Goal: Task Accomplishment & Management: Use online tool/utility

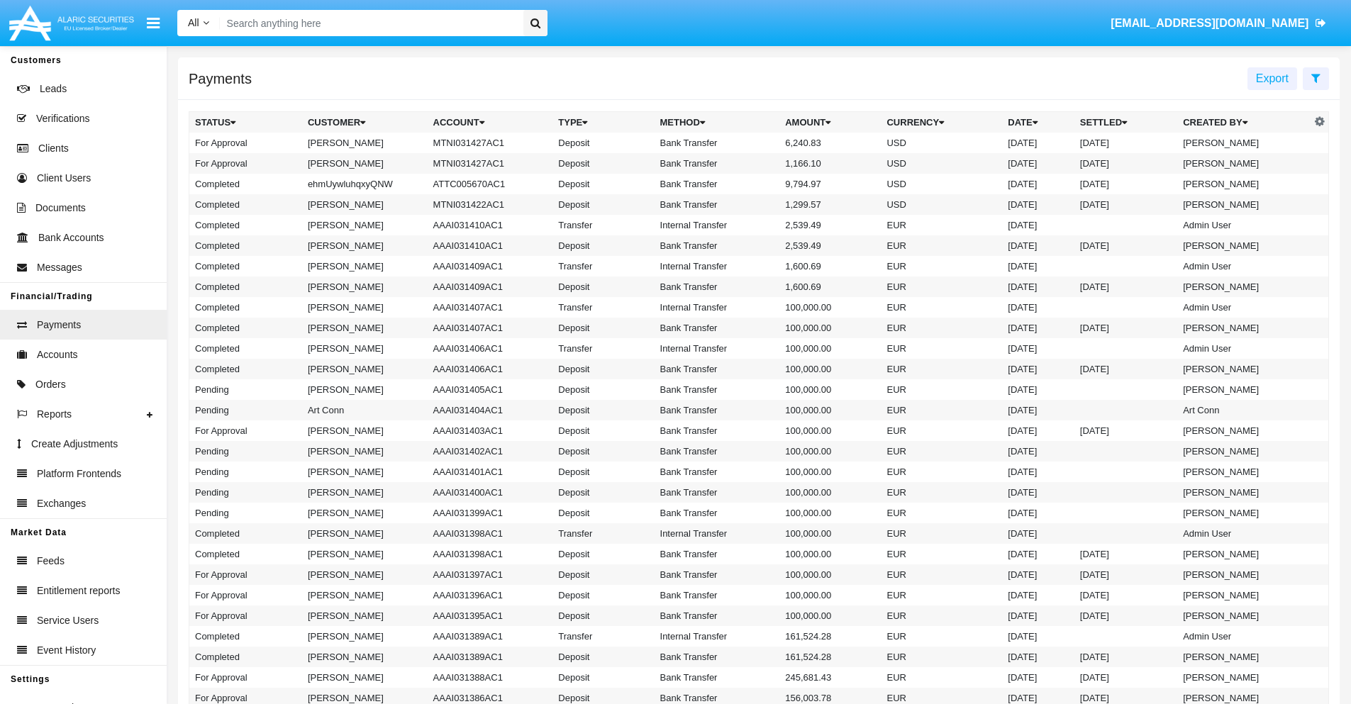
click at [1316, 77] on icon at bounding box center [1315, 77] width 9 height 11
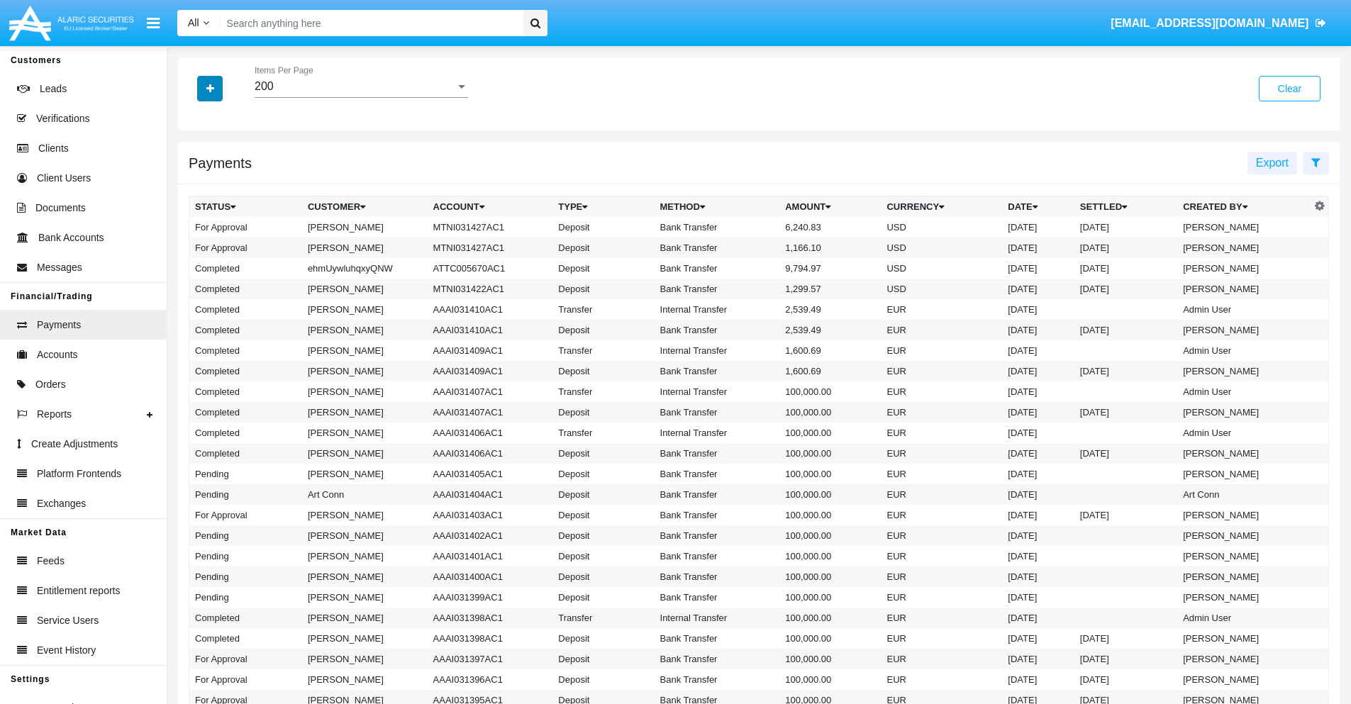
click at [210, 88] on icon "button" at bounding box center [210, 89] width 8 height 10
click at [218, 241] on span "Date" at bounding box center [218, 241] width 24 height 17
click at [195, 247] on input "Date" at bounding box center [194, 247] width 1 height 1
checkbox input "true"
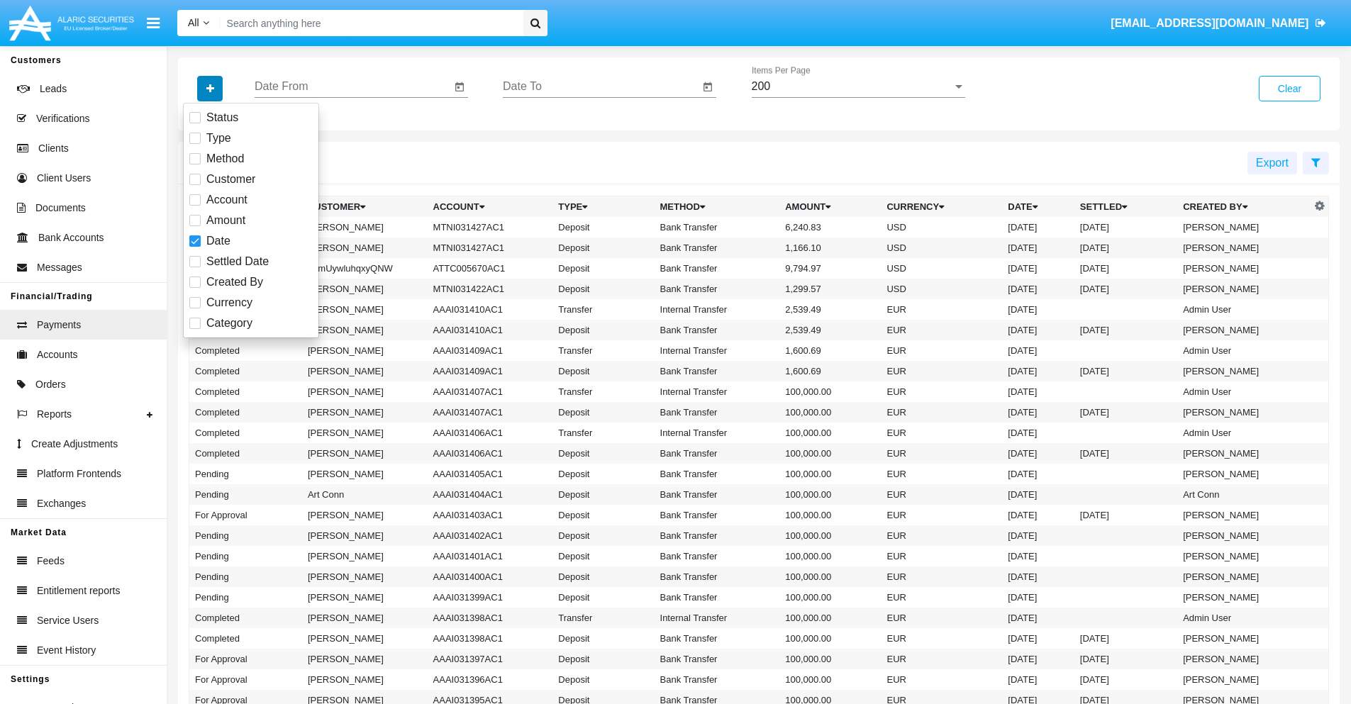
click at [210, 88] on icon "button" at bounding box center [210, 89] width 8 height 10
click at [352, 87] on input "Date From" at bounding box center [353, 86] width 196 height 13
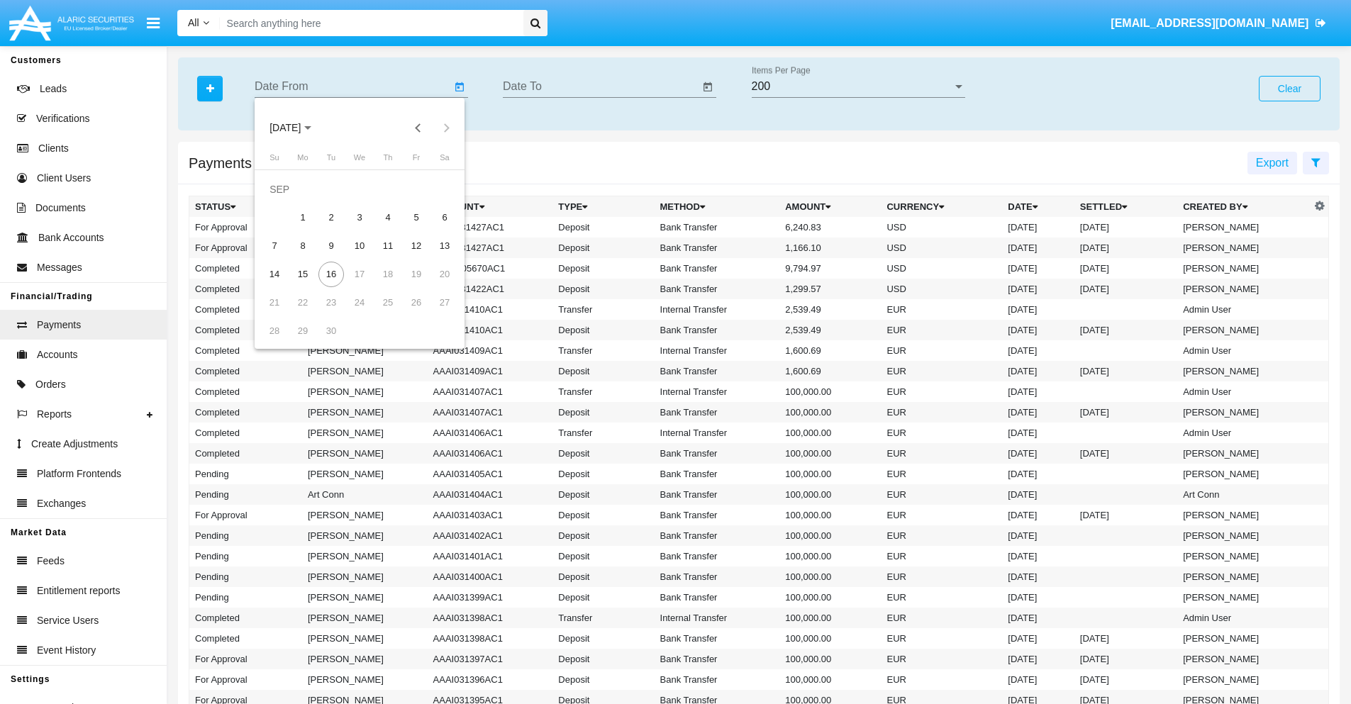
click at [297, 128] on span "[DATE]" at bounding box center [284, 128] width 31 height 11
click at [434, 313] on div "2025" at bounding box center [434, 314] width 45 height 26
click at [285, 200] on div "JAN" at bounding box center [285, 200] width 45 height 26
click at [331, 217] on div "7" at bounding box center [331, 218] width 26 height 26
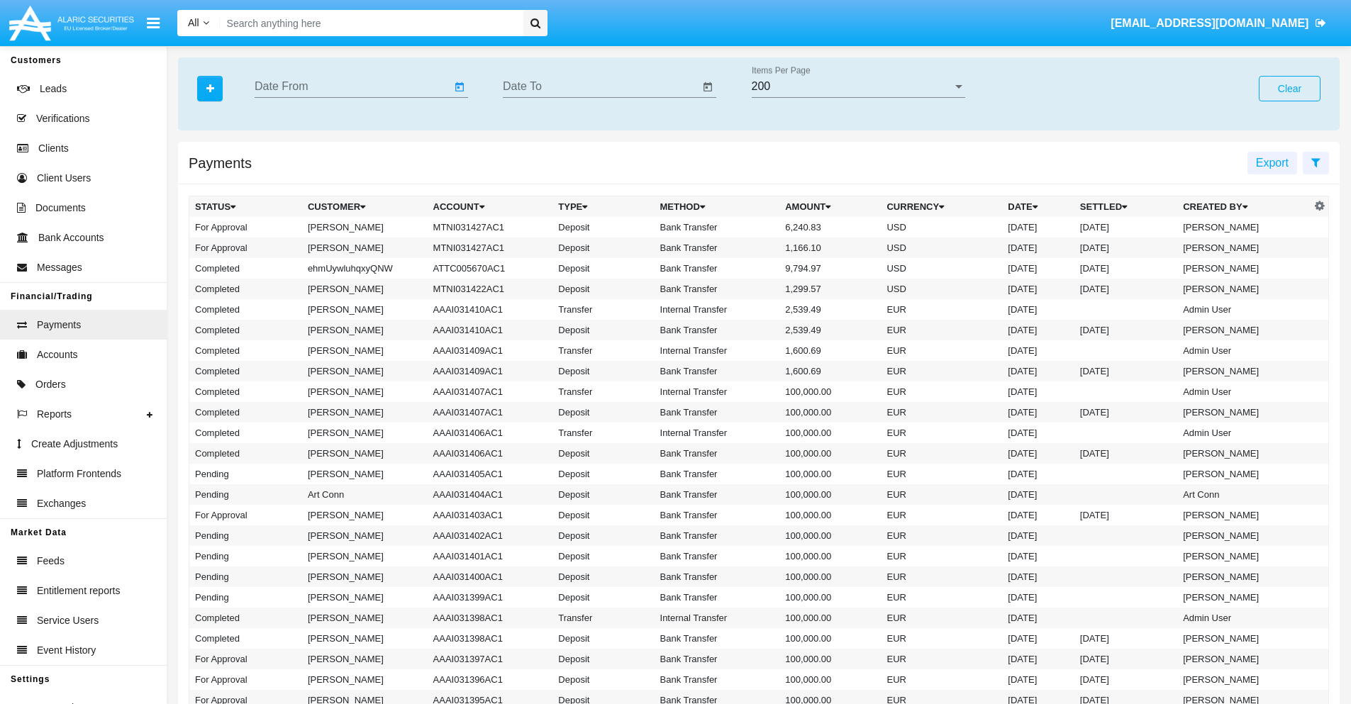
type input "[DATE]"
click at [601, 87] on input "Date To" at bounding box center [601, 86] width 196 height 13
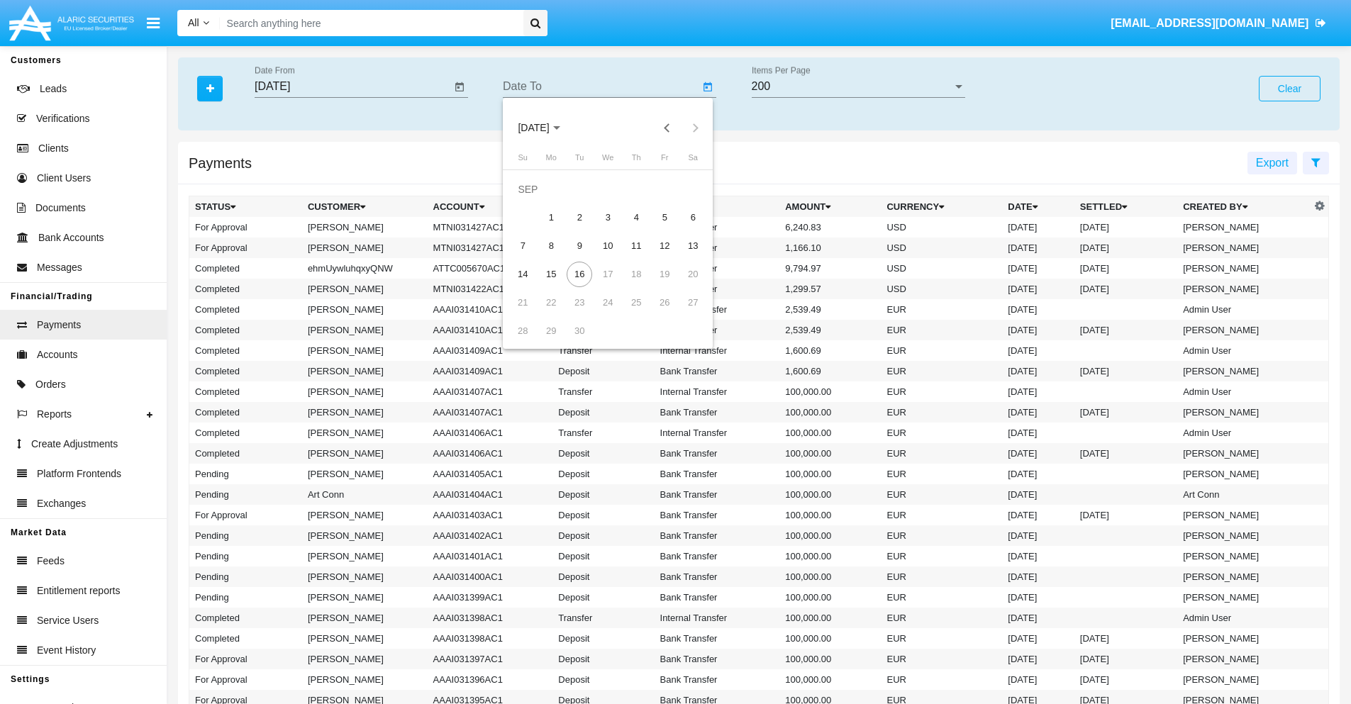
click at [545, 128] on span "[DATE]" at bounding box center [533, 128] width 31 height 11
click at [682, 313] on div "2025" at bounding box center [682, 314] width 45 height 26
click at [533, 200] on div "JAN" at bounding box center [533, 200] width 45 height 26
click at [579, 217] on div "7" at bounding box center [580, 218] width 26 height 26
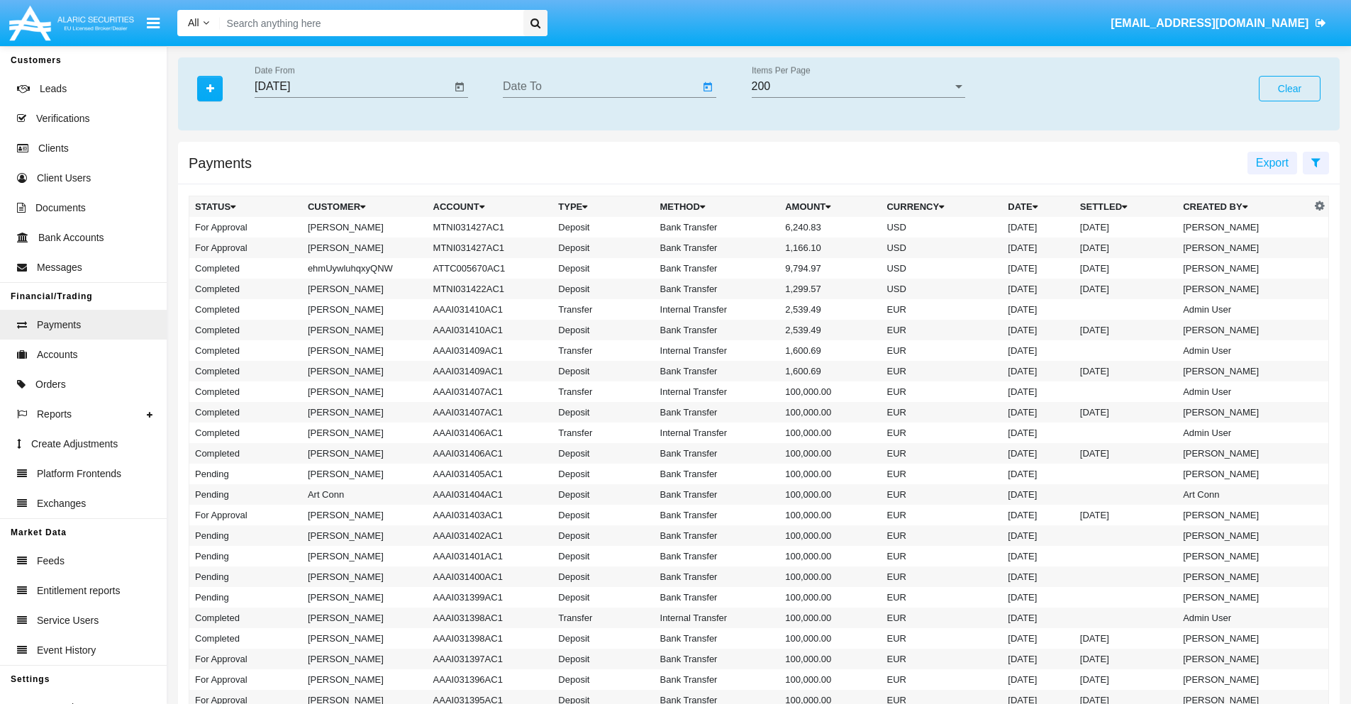
type input "[DATE]"
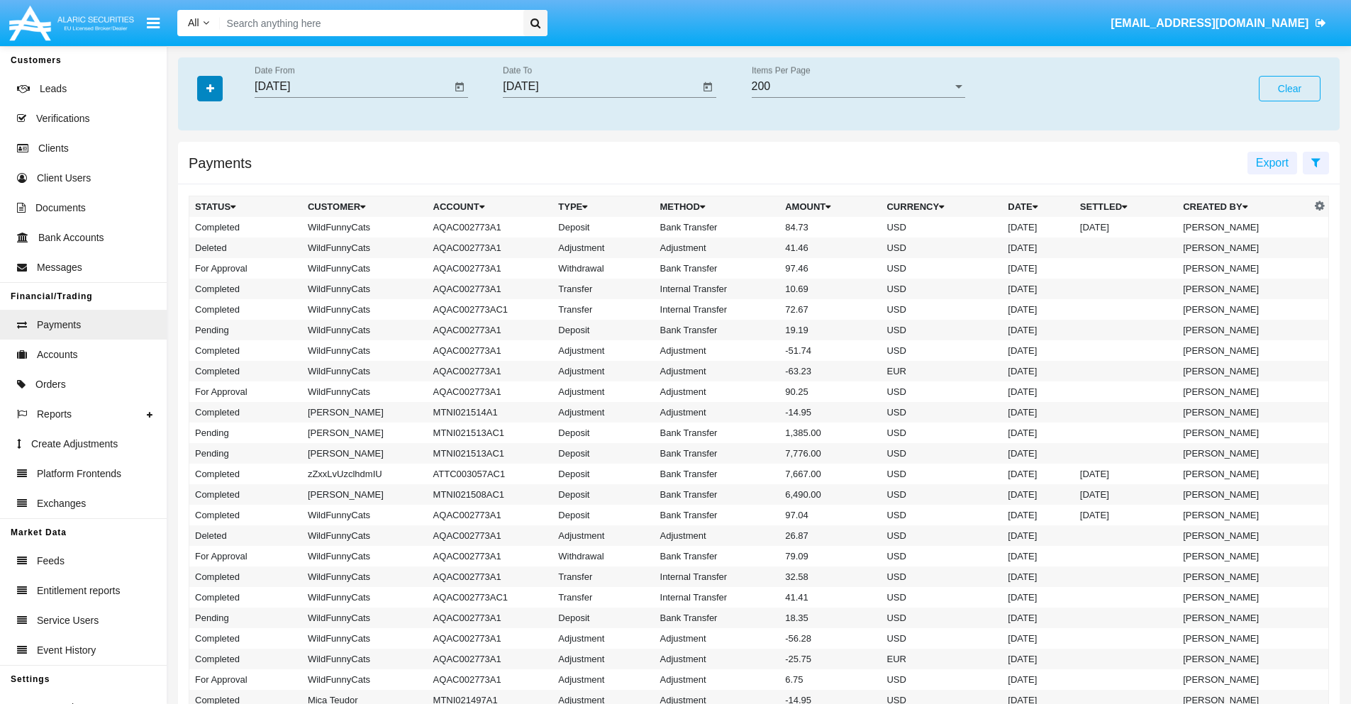
click at [210, 88] on icon "button" at bounding box center [210, 89] width 8 height 10
